Goal: Task Accomplishment & Management: Use online tool/utility

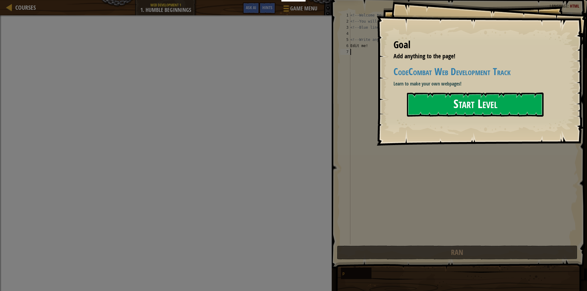
click at [477, 107] on button "Start Level" at bounding box center [475, 105] width 137 height 24
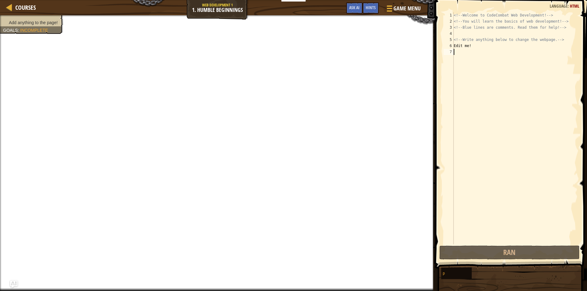
type textarea "n"
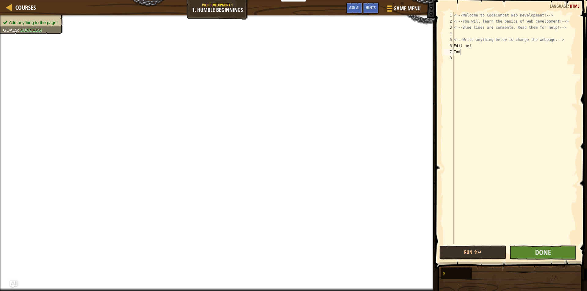
scroll to position [3, 0]
type textarea "[DATE]"
click at [535, 251] on span "Done" at bounding box center [543, 253] width 16 height 10
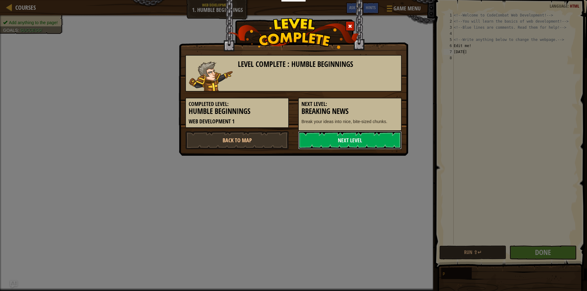
click at [352, 146] on link "Next Level" at bounding box center [350, 140] width 104 height 18
